Goal: Navigation & Orientation: Find specific page/section

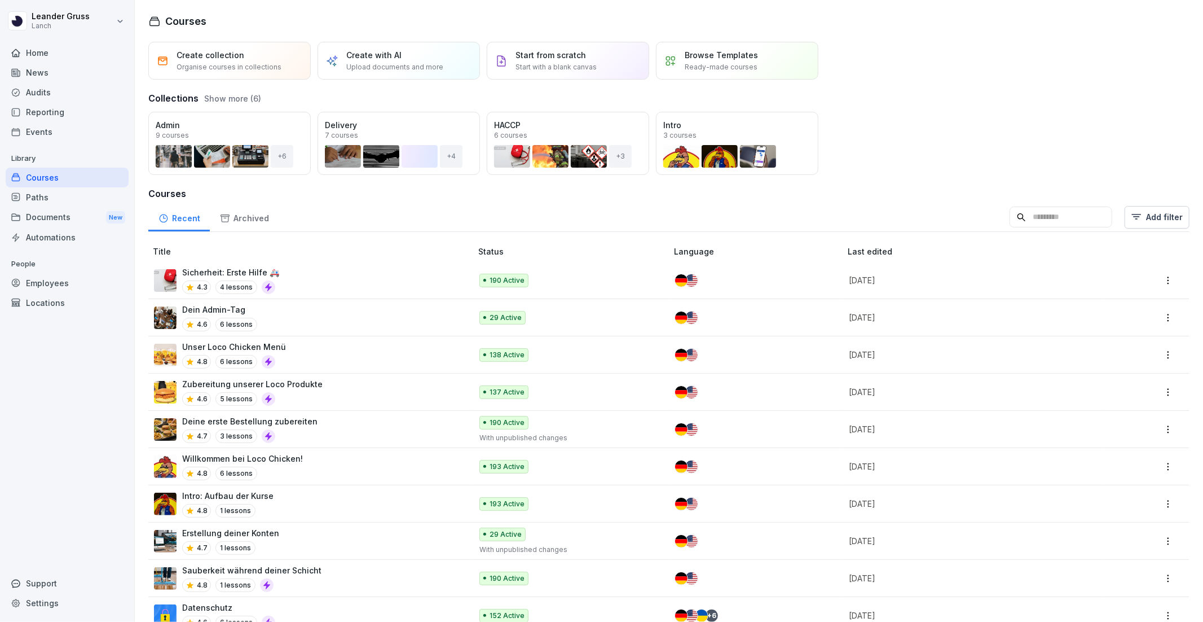
click at [49, 67] on div "News" at bounding box center [67, 73] width 123 height 20
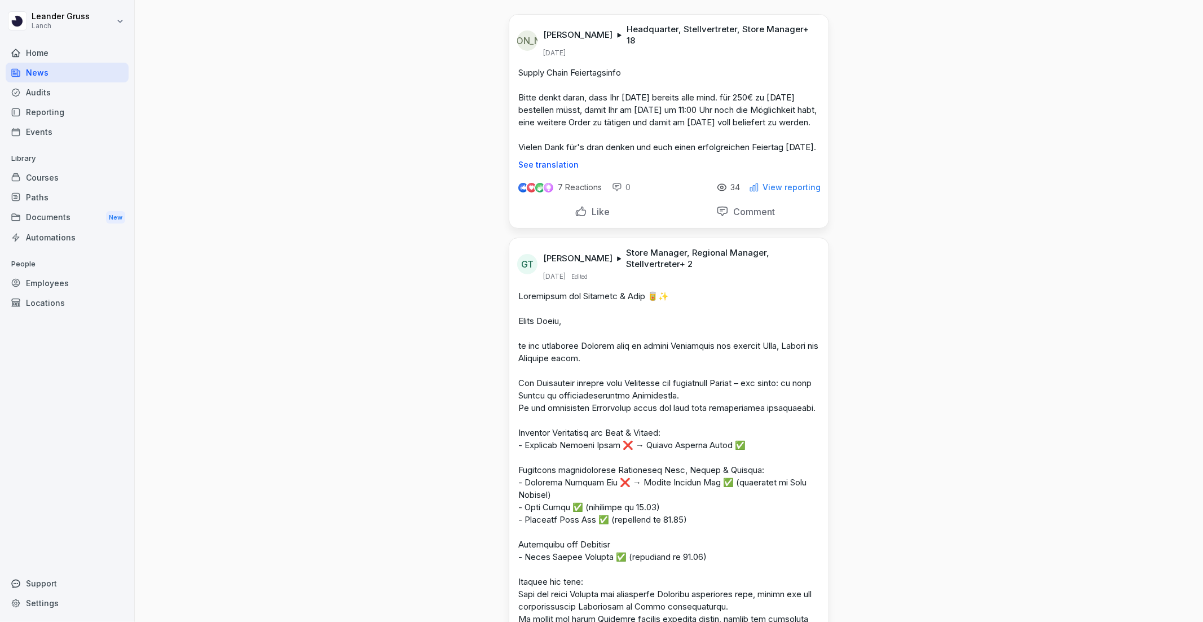
scroll to position [43, 0]
